Goal: Task Accomplishment & Management: Manage account settings

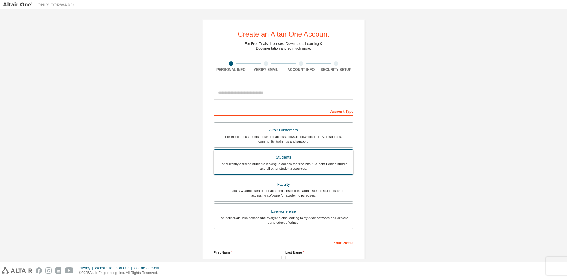
click at [285, 164] on div "For currently enrolled students looking to access the free Altair Student Editi…" at bounding box center [283, 165] width 132 height 9
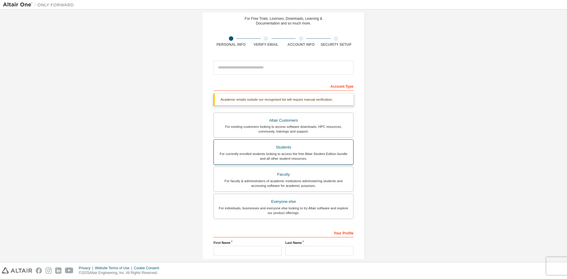
scroll to position [59, 0]
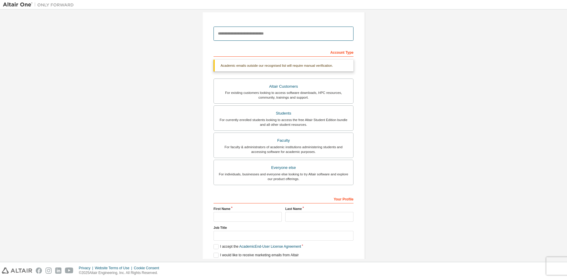
click at [272, 33] on input "email" at bounding box center [283, 34] width 140 height 14
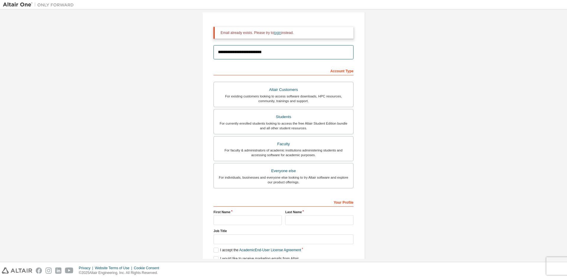
type input "**********"
click at [277, 33] on link "login" at bounding box center [277, 33] width 7 height 4
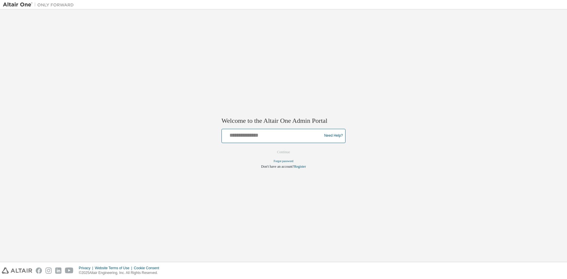
click at [280, 138] on input "text" at bounding box center [272, 134] width 97 height 9
type input "**********"
click at [271, 148] on button "Continue" at bounding box center [283, 152] width 25 height 9
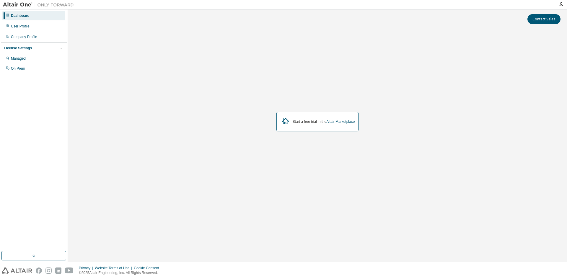
click at [14, 110] on div "Dashboard User Profile Company Profile License Settings Managed On Prem" at bounding box center [34, 130] width 66 height 240
click at [20, 27] on div "User Profile" at bounding box center [20, 26] width 19 height 5
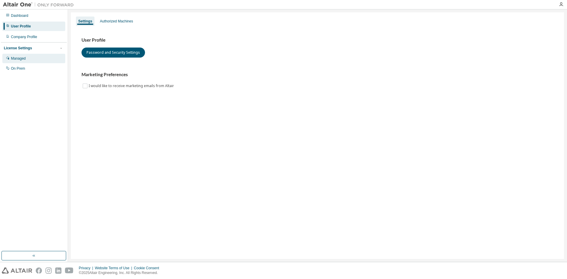
click at [38, 63] on div "Managed" at bounding box center [33, 58] width 63 height 9
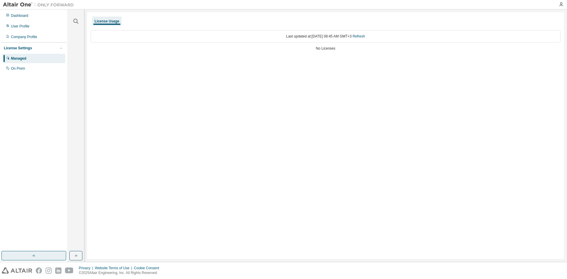
click at [59, 256] on button "button" at bounding box center [33, 255] width 65 height 9
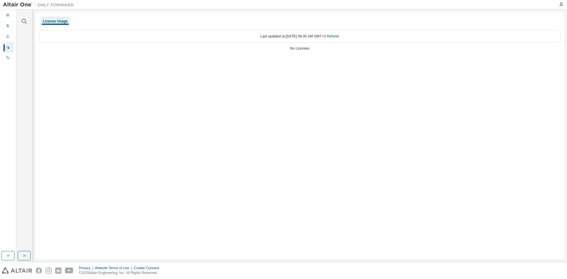
click at [186, 167] on div "License Usage Last updated at: Thu 2025-09-04 08:45 AM GMT+3 Refresh No Licenses" at bounding box center [299, 135] width 528 height 246
click at [9, 58] on icon at bounding box center [7, 57] width 3 height 3
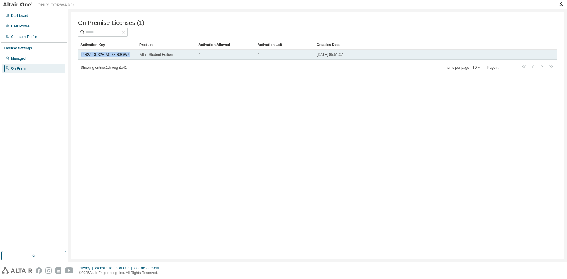
drag, startPoint x: 130, startPoint y: 55, endPoint x: 79, endPoint y: 56, distance: 51.1
click at [79, 56] on td "L4R2Z-DUX2H-ACI38-R8GWK" at bounding box center [107, 55] width 59 height 10
copy link "L4R2Z-DUX2H-ACI38-R8GWK"
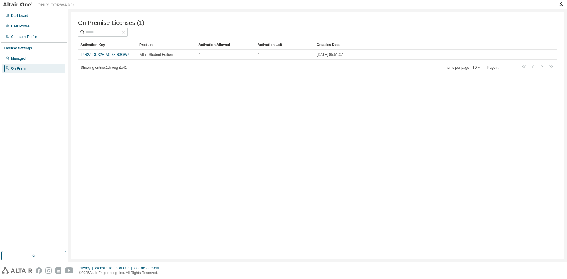
click at [223, 130] on div "On Premise Licenses (1) Clear Load Save Save As Field Operator Value Select fil…" at bounding box center [317, 135] width 493 height 246
click at [47, 18] on div "Dashboard" at bounding box center [33, 15] width 63 height 9
